Goal: Transaction & Acquisition: Purchase product/service

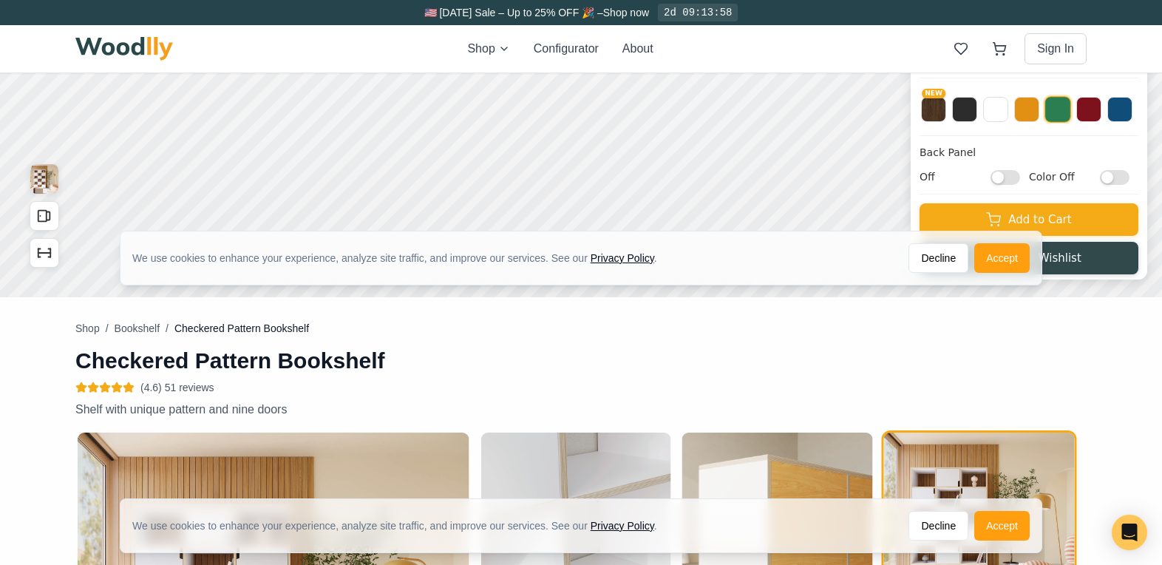
scroll to position [727, 0]
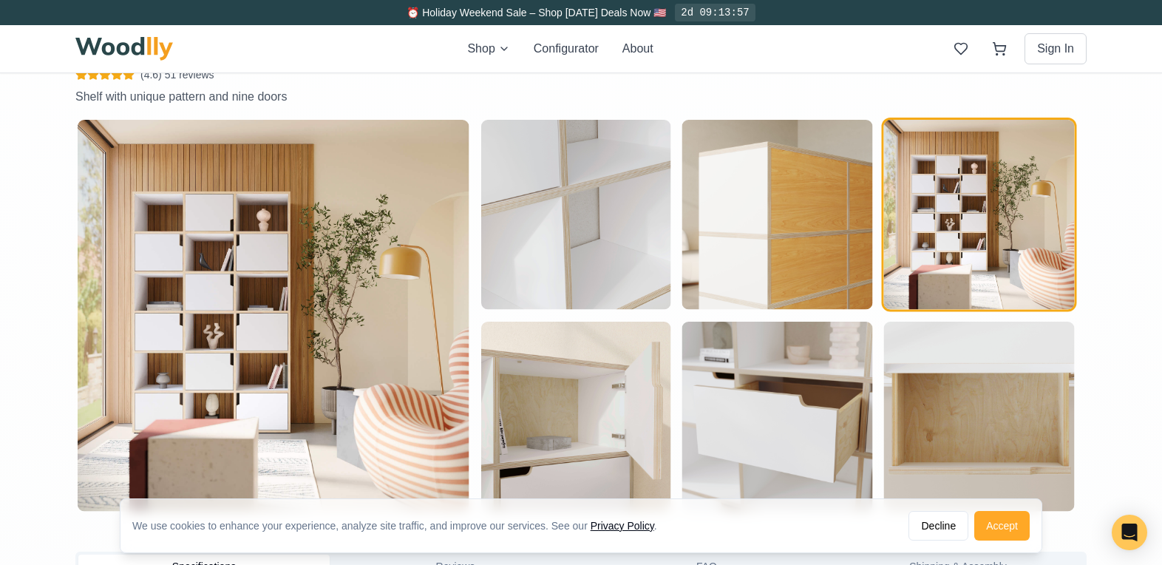
click at [1012, 535] on button "Accept" at bounding box center [1001, 526] width 55 height 30
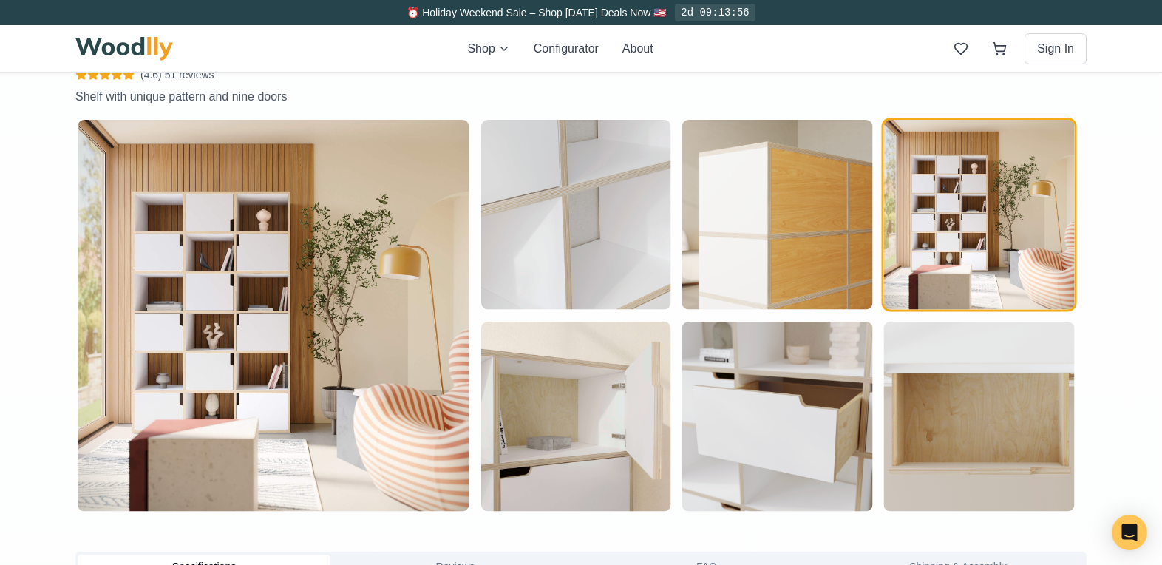
click at [986, 257] on img "button" at bounding box center [979, 215] width 190 height 190
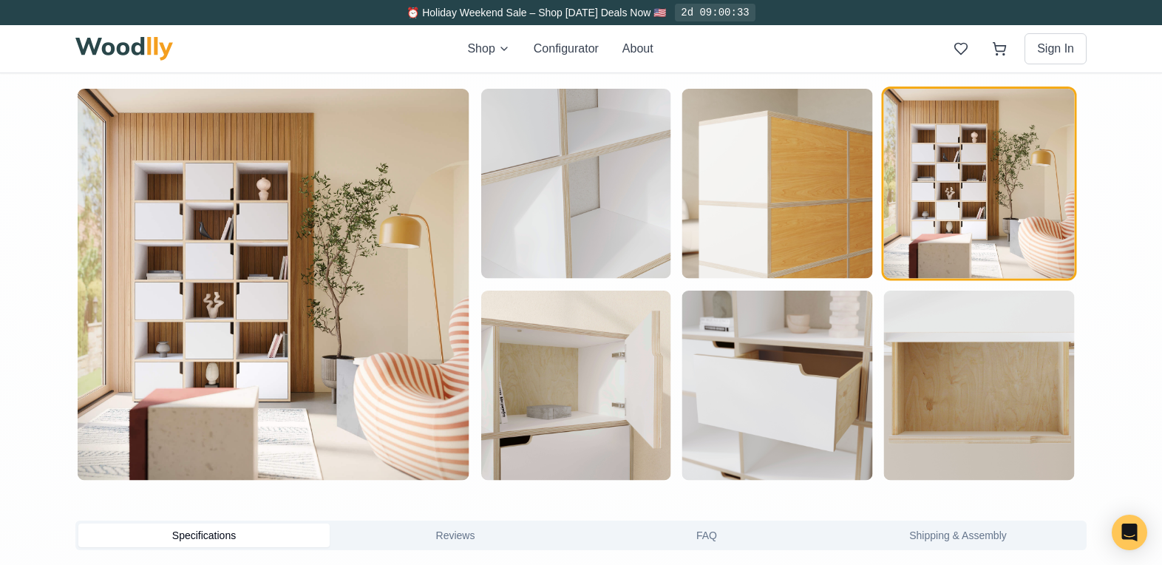
scroll to position [759, 0]
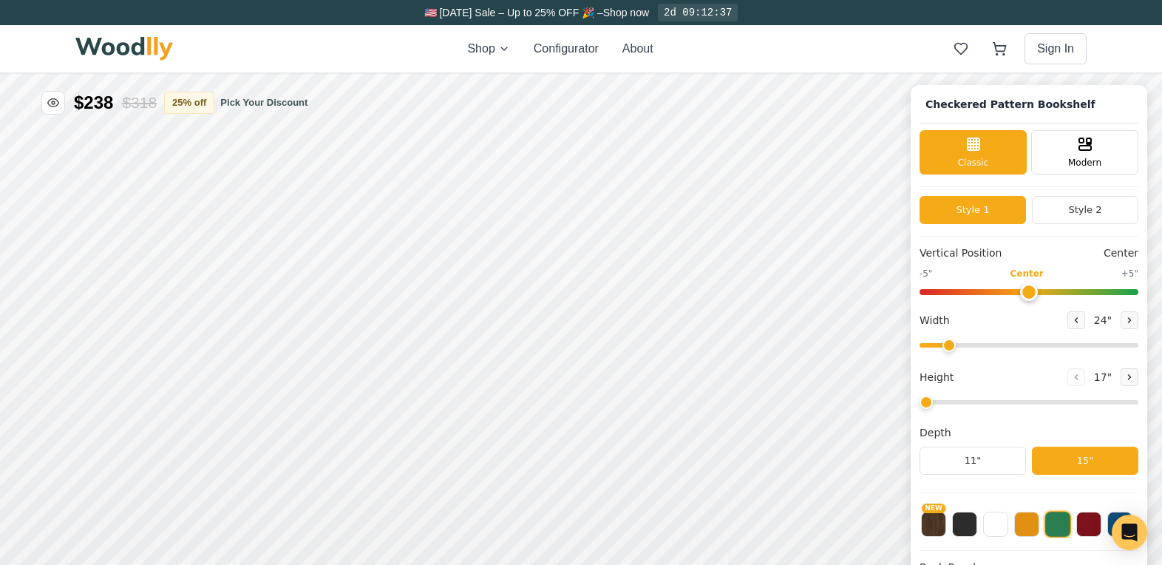
type input "50"
type input "6"
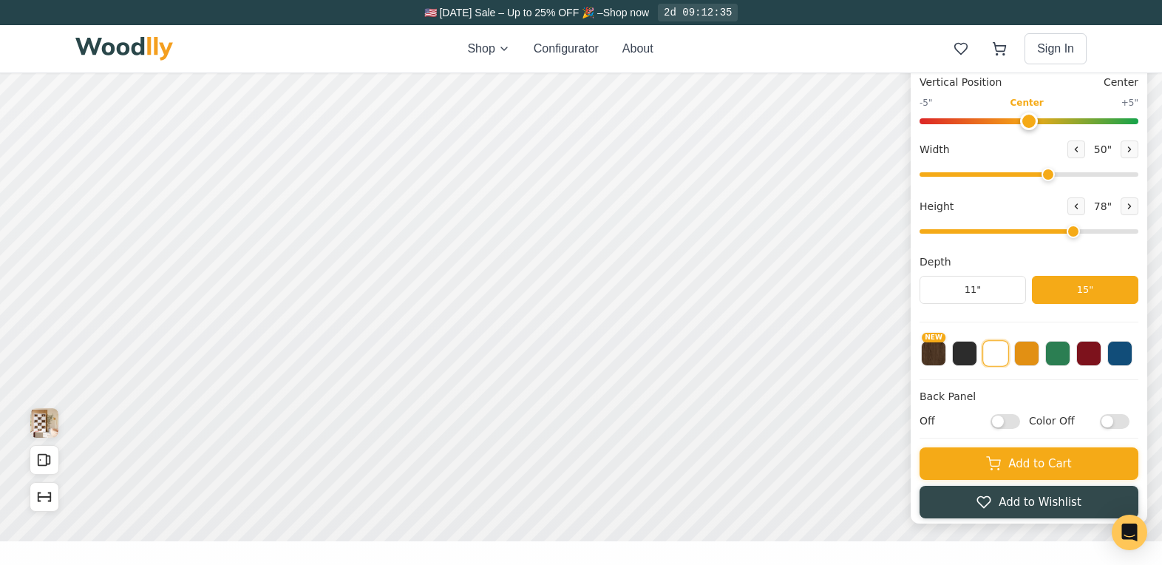
scroll to position [200, 0]
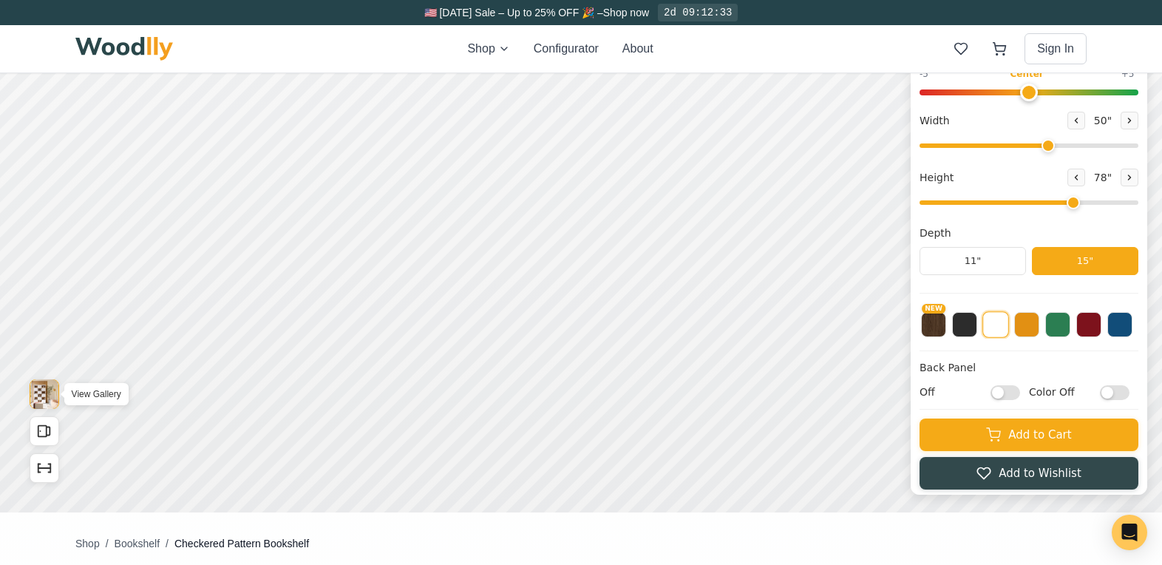
click at [879, 103] on img "View Gallery" at bounding box center [881, 103] width 28 height 30
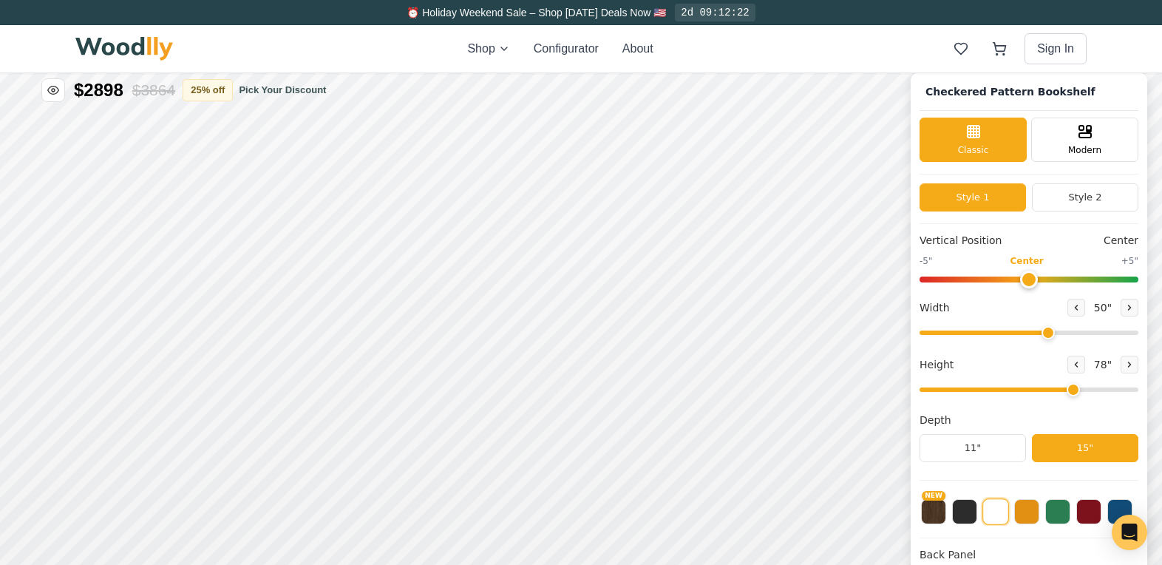
scroll to position [0, 0]
